Goal: Task Accomplishment & Management: Use online tool/utility

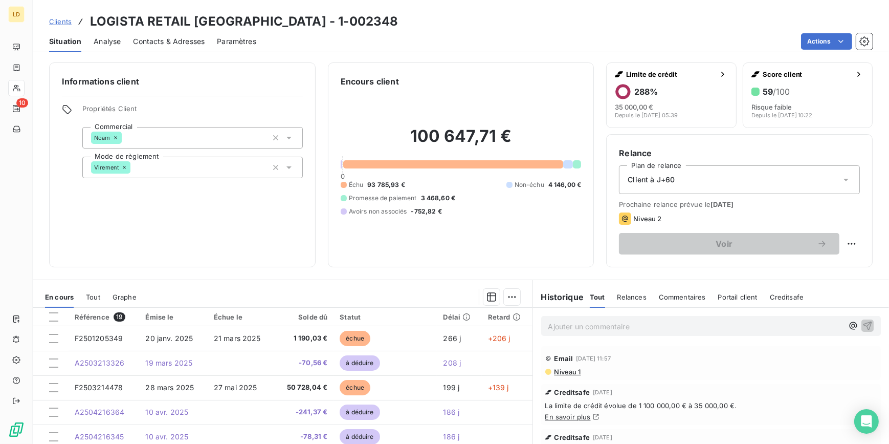
scroll to position [155, 0]
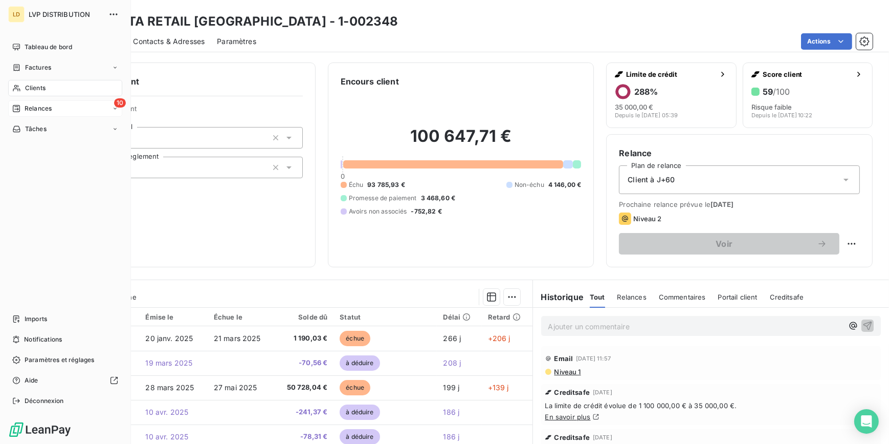
click at [29, 102] on div "10 Relances" at bounding box center [65, 108] width 114 height 16
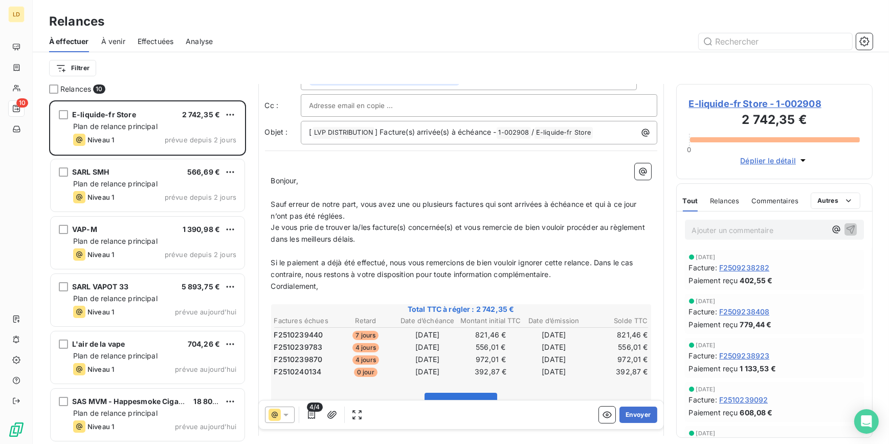
scroll to position [62, 0]
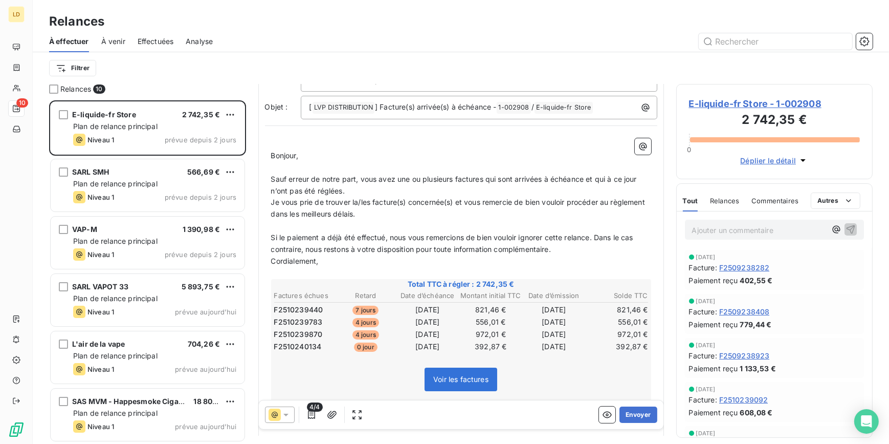
click at [757, 228] on p "Ajouter un commentaire ﻿" at bounding box center [759, 230] width 135 height 13
drag, startPoint x: 407, startPoint y: 211, endPoint x: 312, endPoint y: 217, distance: 94.9
click at [312, 217] on p "Je vous prie de trouver la/les facture(s) concernée(s) et vous remercie de bien…" at bounding box center [461, 208] width 380 height 24
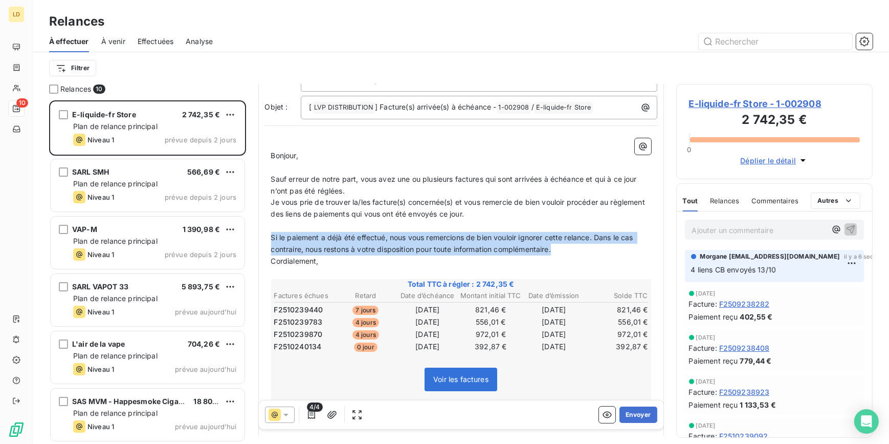
drag, startPoint x: 561, startPoint y: 248, endPoint x: 262, endPoint y: 238, distance: 298.4
click at [262, 238] on div "De : Morgane morgane.bazire@lvp-distribution.fr - morgane.bazire@lvp-distributi…" at bounding box center [461, 269] width 406 height 493
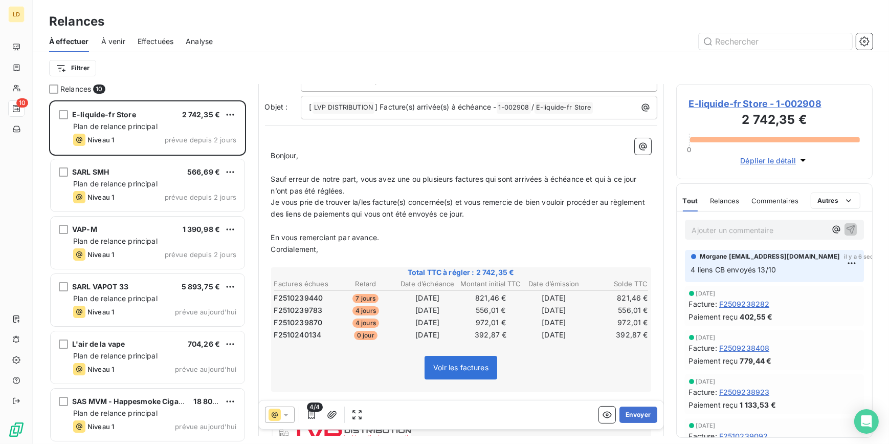
drag, startPoint x: 626, startPoint y: 402, endPoint x: 642, endPoint y: 409, distance: 17.2
click at [626, 403] on div "4/4 Envoyer" at bounding box center [461, 414] width 405 height 29
click at [642, 409] on button "Envoyer" at bounding box center [638, 414] width 37 height 16
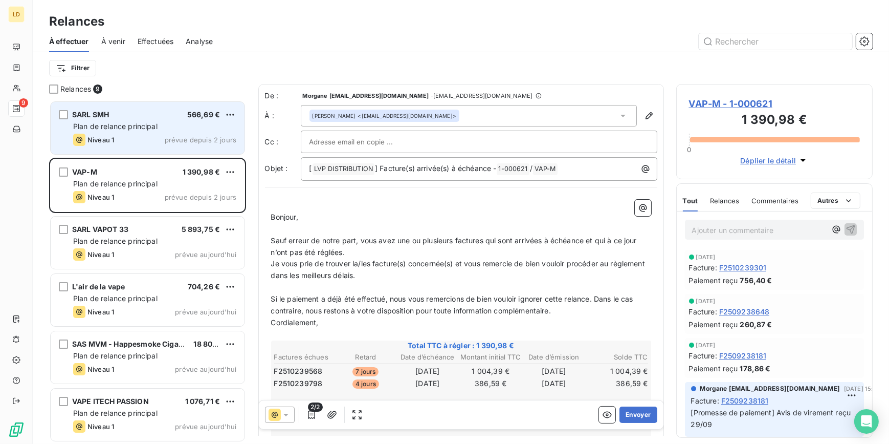
click at [170, 116] on div "SARL SMH 566,69 €" at bounding box center [154, 114] width 163 height 9
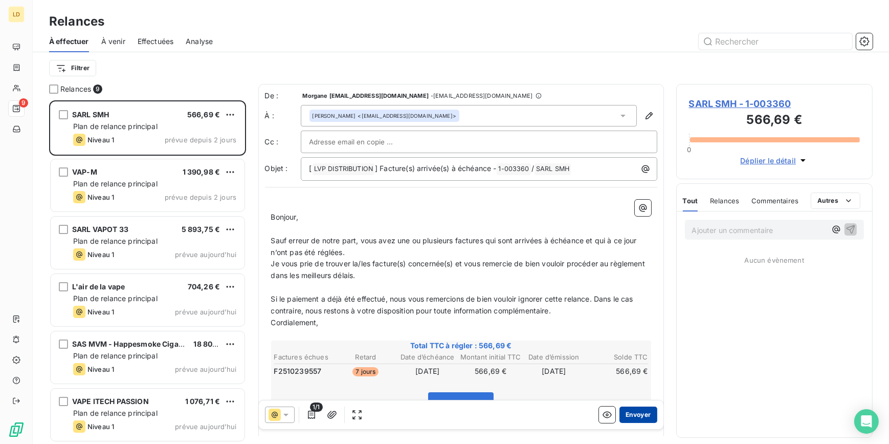
click at [633, 410] on button "Envoyer" at bounding box center [638, 414] width 37 height 16
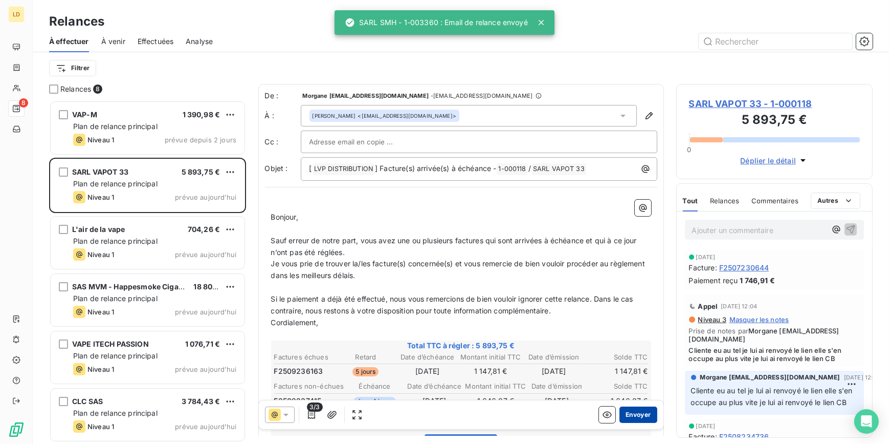
click at [635, 410] on button "Envoyer" at bounding box center [638, 414] width 37 height 16
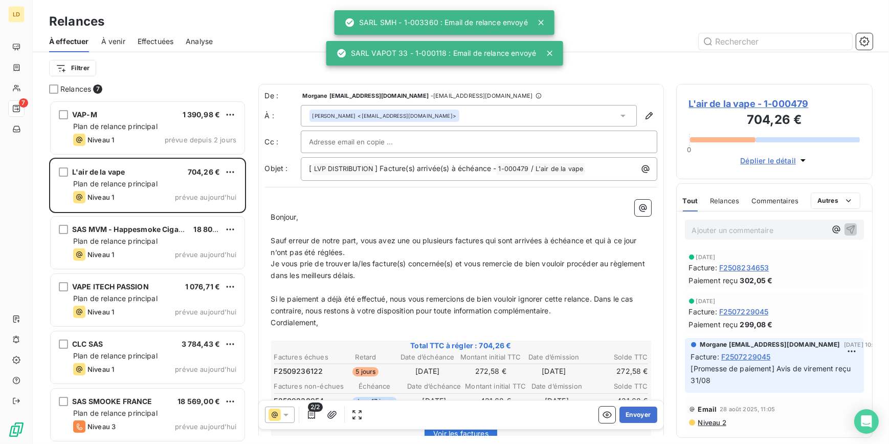
click at [736, 231] on p "Ajouter un commentaire ﻿" at bounding box center [759, 230] width 135 height 13
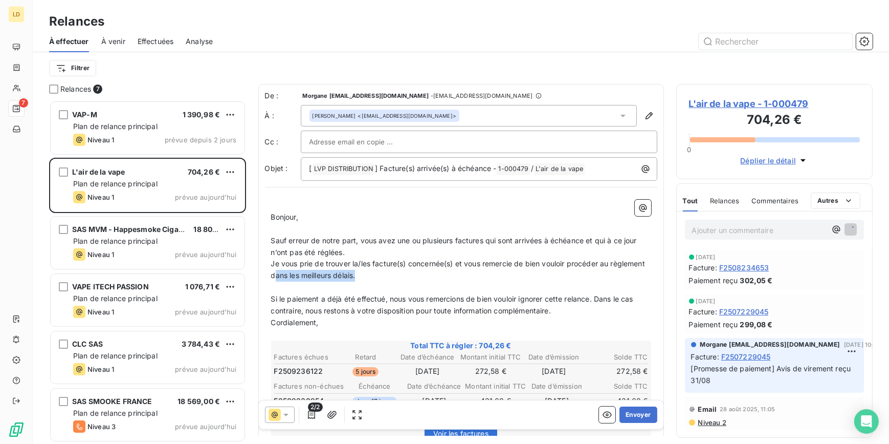
drag, startPoint x: 355, startPoint y: 280, endPoint x: 311, endPoint y: 279, distance: 43.5
click at [311, 279] on p "Je vous prie de trouver la/les facture(s) concernée(s) et vous remercie de bien…" at bounding box center [461, 270] width 380 height 24
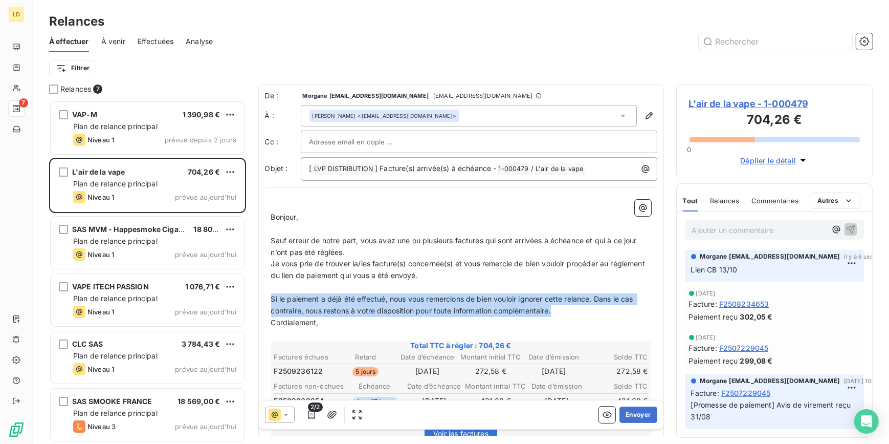
drag, startPoint x: 456, startPoint y: 311, endPoint x: 264, endPoint y: 299, distance: 192.2
click at [264, 299] on div "De : Morgane morgane.bazire@lvp-distribution.fr - morgane.bazire@lvp-distributi…" at bounding box center [461, 327] width 406 height 486
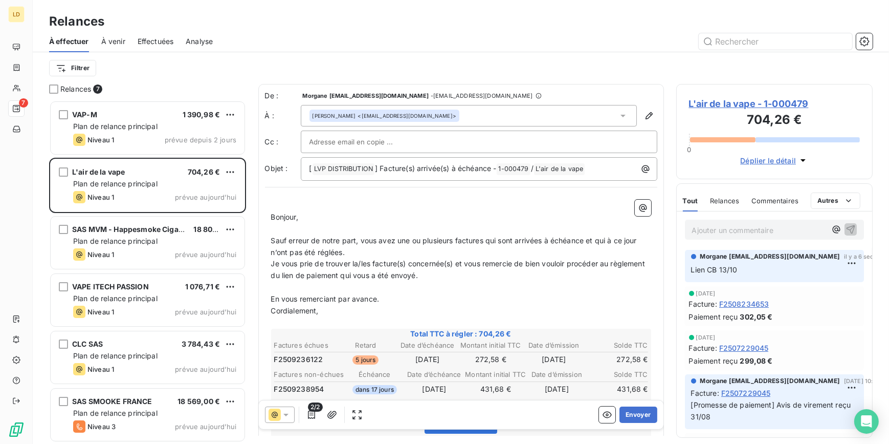
click at [640, 428] on div "2/2 Envoyer" at bounding box center [461, 414] width 405 height 29
click at [631, 421] on button "Envoyer" at bounding box center [638, 414] width 37 height 16
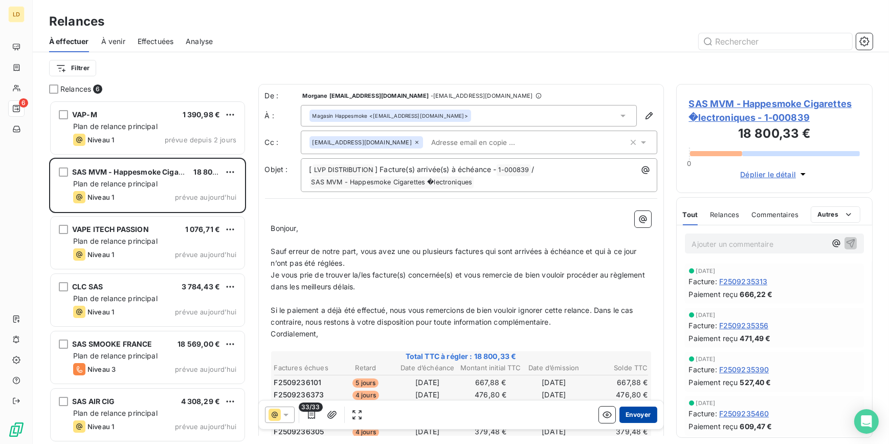
click at [650, 408] on button "Envoyer" at bounding box center [638, 414] width 37 height 16
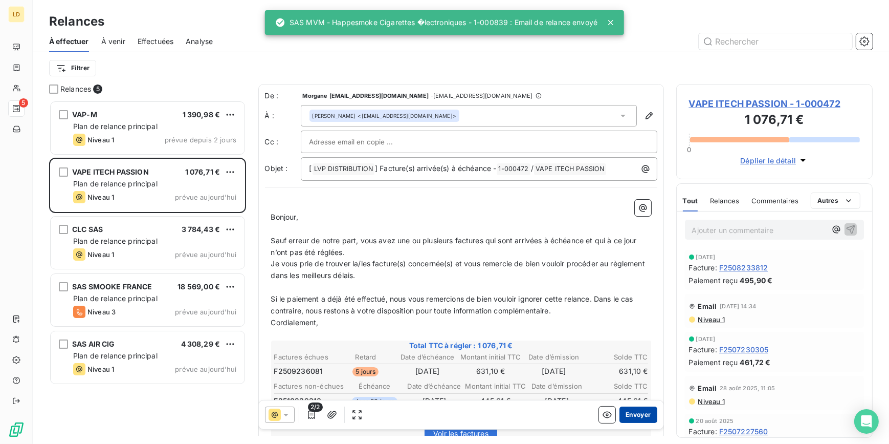
click at [636, 416] on button "Envoyer" at bounding box center [638, 414] width 37 height 16
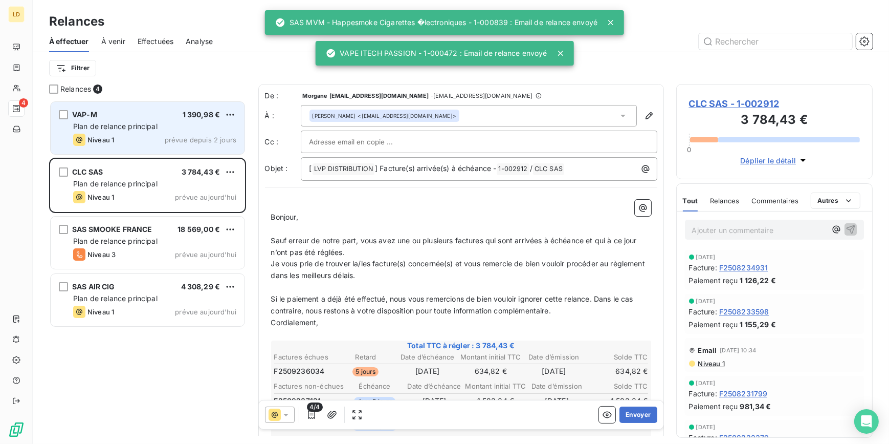
click at [119, 128] on span "Plan de relance principal" at bounding box center [115, 126] width 84 height 9
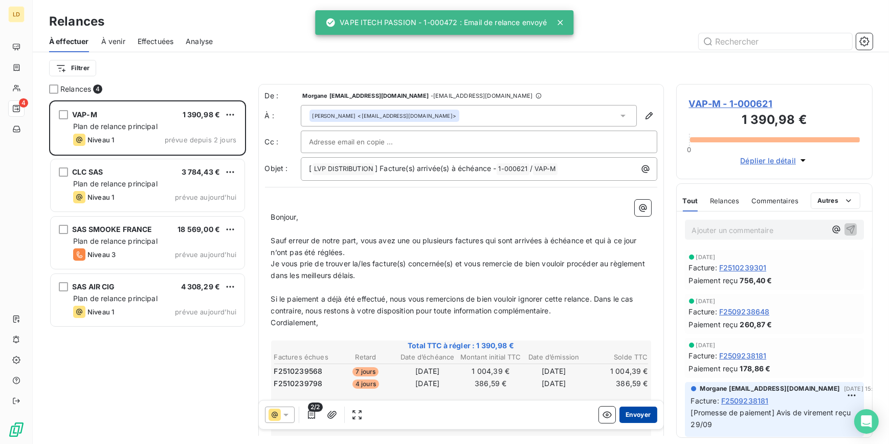
click at [639, 409] on button "Envoyer" at bounding box center [638, 414] width 37 height 16
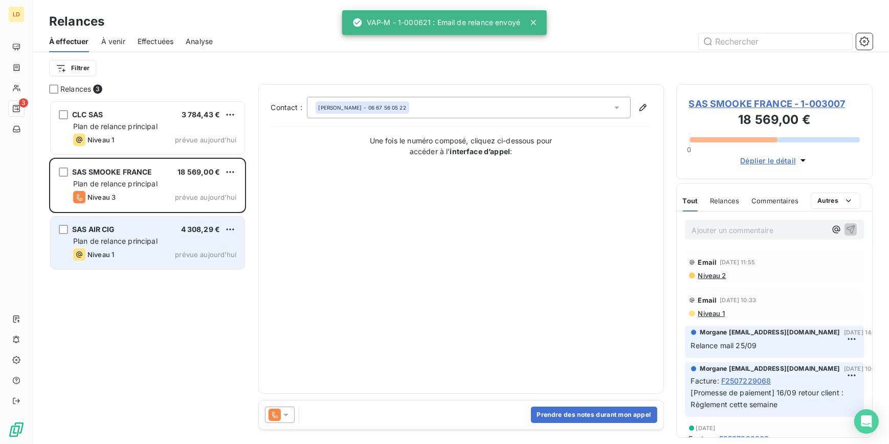
click at [135, 249] on div "Niveau 1 prévue aujourd’hui" at bounding box center [154, 254] width 163 height 12
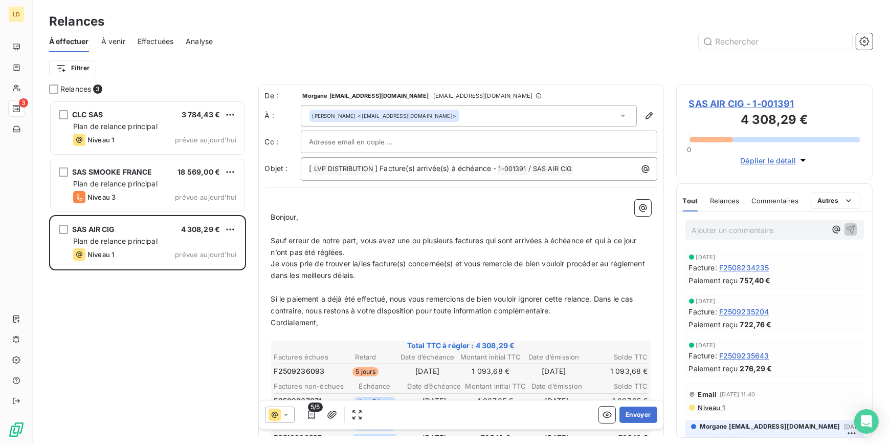
drag, startPoint x: 732, startPoint y: 207, endPoint x: 737, endPoint y: 225, distance: 18.1
click at [731, 209] on div "Relances" at bounding box center [724, 200] width 29 height 21
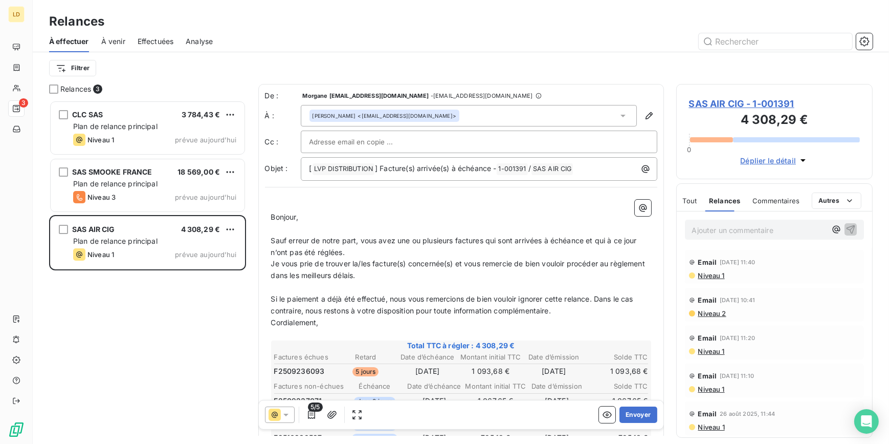
click at [735, 225] on p "Ajouter un commentaire ﻿" at bounding box center [759, 230] width 135 height 13
click at [695, 208] on div "Tout" at bounding box center [690, 200] width 14 height 21
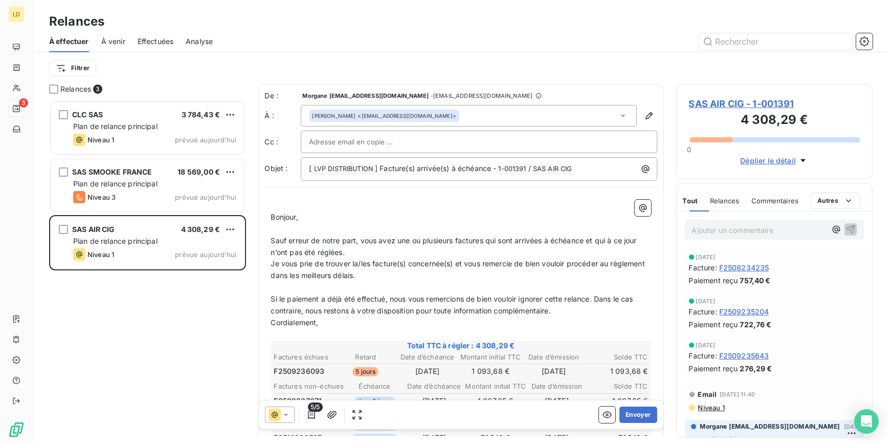
click at [718, 230] on p "Ajouter un commentaire ﻿" at bounding box center [759, 230] width 135 height 13
drag, startPoint x: 411, startPoint y: 277, endPoint x: 310, endPoint y: 274, distance: 101.3
click at [310, 274] on p "Je vous prie de trouver la/les facture(s) concernée(s) et vous remercie de bien…" at bounding box center [461, 270] width 380 height 24
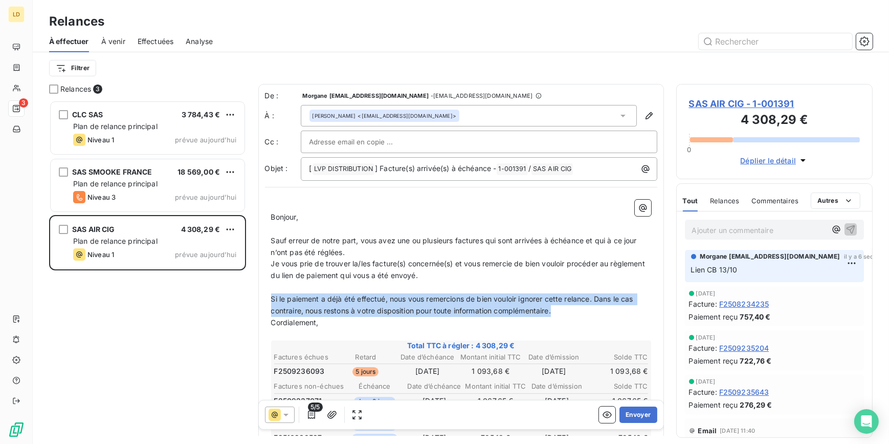
drag, startPoint x: 425, startPoint y: 310, endPoint x: 270, endPoint y: 298, distance: 155.0
click at [270, 298] on div "﻿ Bonjour, ﻿ Sauf erreur de notre part, vous avez une ou plusieurs factures qui…" at bounding box center [461, 396] width 392 height 406
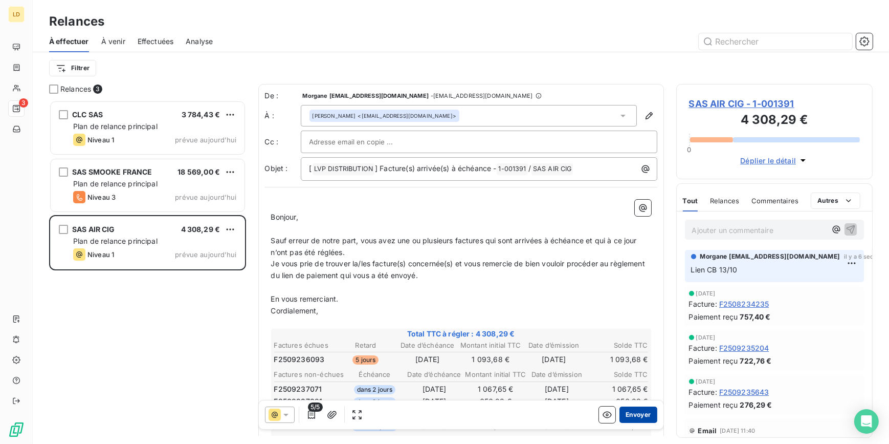
click at [632, 421] on button "Envoyer" at bounding box center [638, 414] width 37 height 16
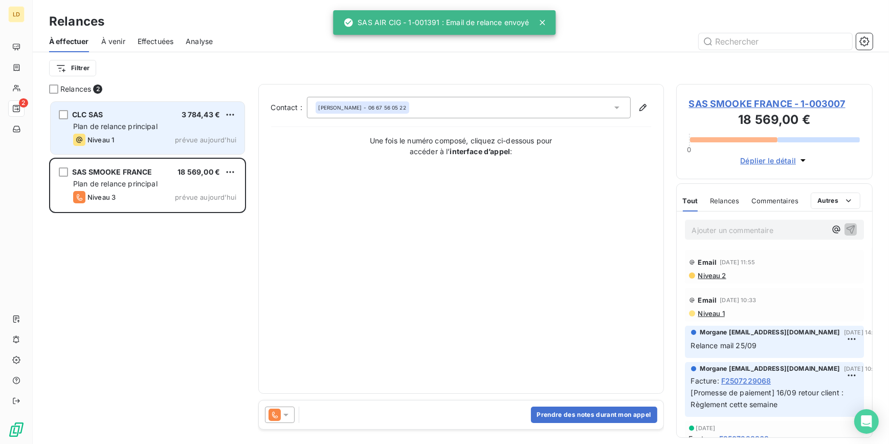
click at [159, 138] on div "Niveau 1 prévue aujourd’hui" at bounding box center [154, 140] width 163 height 12
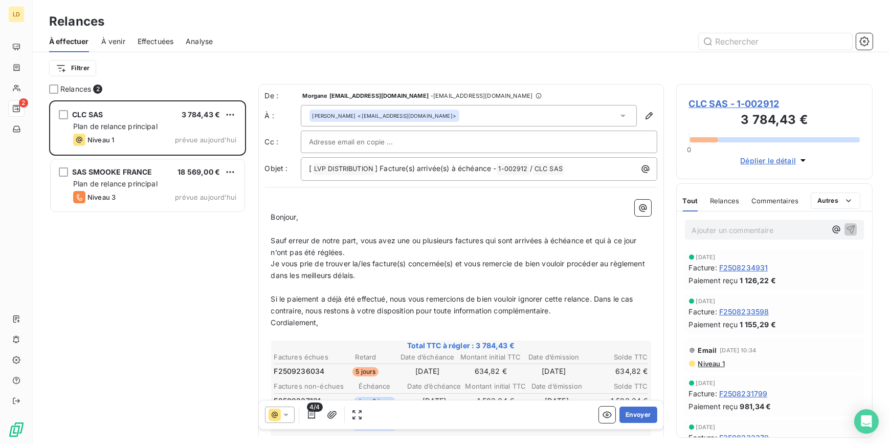
click at [763, 240] on div "Ajouter un commentaire ﻿" at bounding box center [775, 229] width 196 height 36
click at [757, 234] on p "Ajouter un commentaire ﻿" at bounding box center [759, 230] width 135 height 13
drag, startPoint x: 352, startPoint y: 281, endPoint x: 313, endPoint y: 279, distance: 39.0
click at [313, 279] on p "Je vous prie de trouver la/les facture(s) concernée(s) et vous remercie de bien…" at bounding box center [461, 270] width 380 height 24
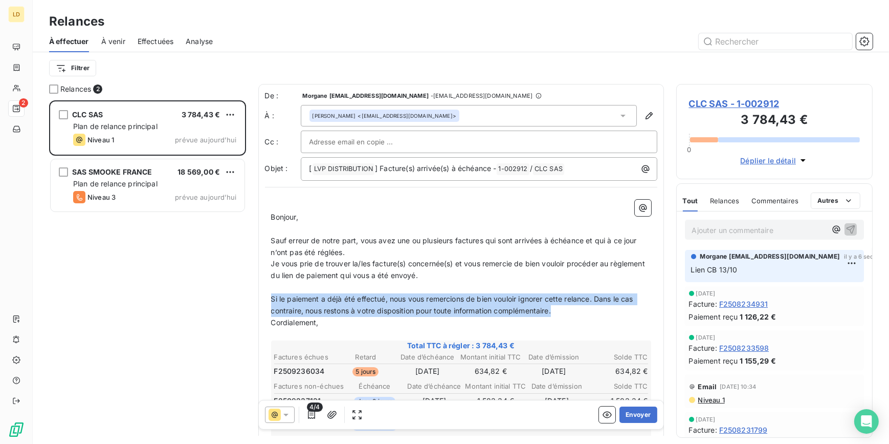
drag, startPoint x: 525, startPoint y: 310, endPoint x: 266, endPoint y: 293, distance: 260.0
click at [266, 293] on div "﻿ Bonjour, ﻿ Sauf erreur de notre part, vous avez une ou plusieurs factures qui…" at bounding box center [461, 390] width 392 height 394
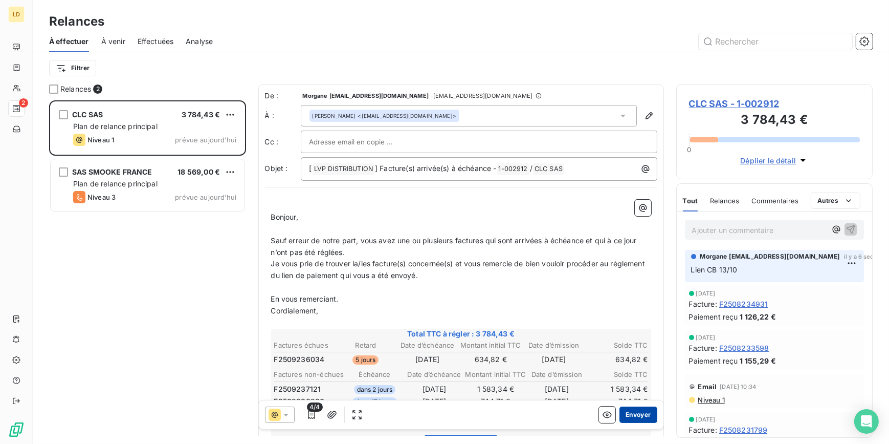
click at [642, 416] on button "Envoyer" at bounding box center [638, 414] width 37 height 16
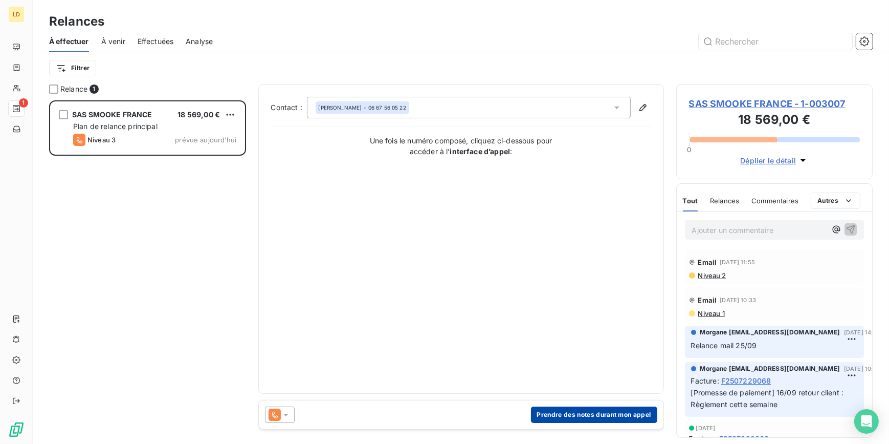
click at [598, 413] on button "Prendre des notes durant mon appel" at bounding box center [594, 414] width 126 height 16
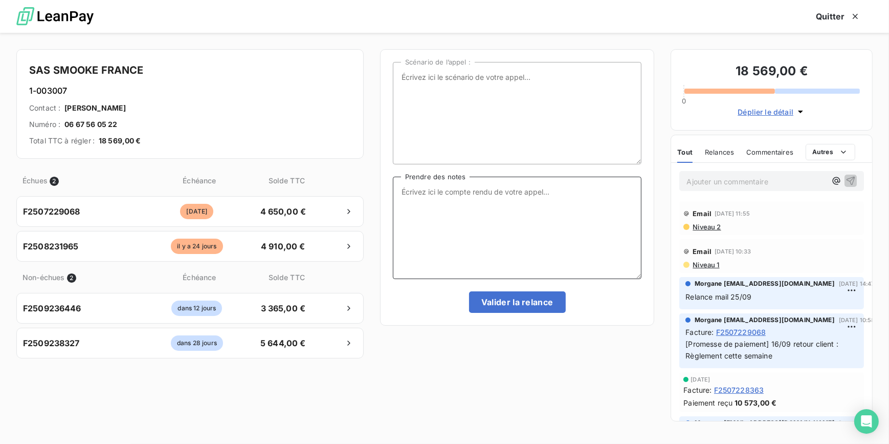
click at [517, 209] on textarea "Prendre des notes" at bounding box center [517, 228] width 249 height 102
type textarea "Client eu au tel il rentre demain sur Rome il fait les virements demain"
click at [553, 299] on button "Valider la relance" at bounding box center [517, 301] width 97 height 21
